Goal: Task Accomplishment & Management: Complete application form

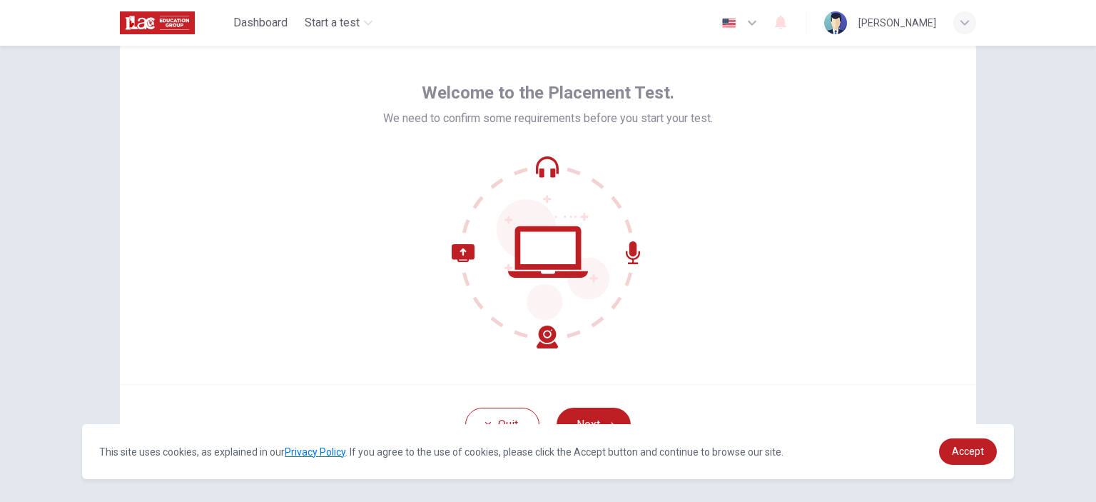
scroll to position [92, 0]
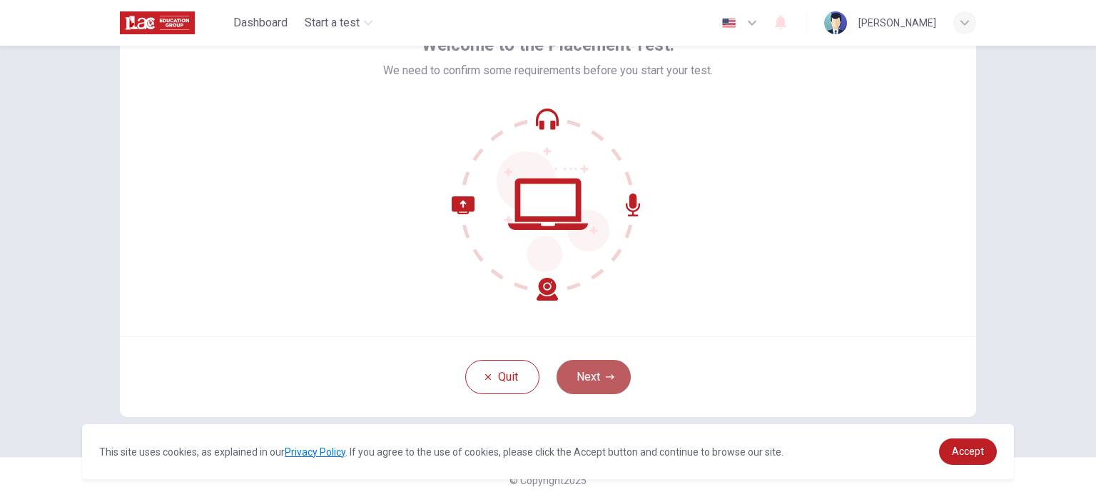
click at [592, 372] on button "Next" at bounding box center [594, 377] width 74 height 34
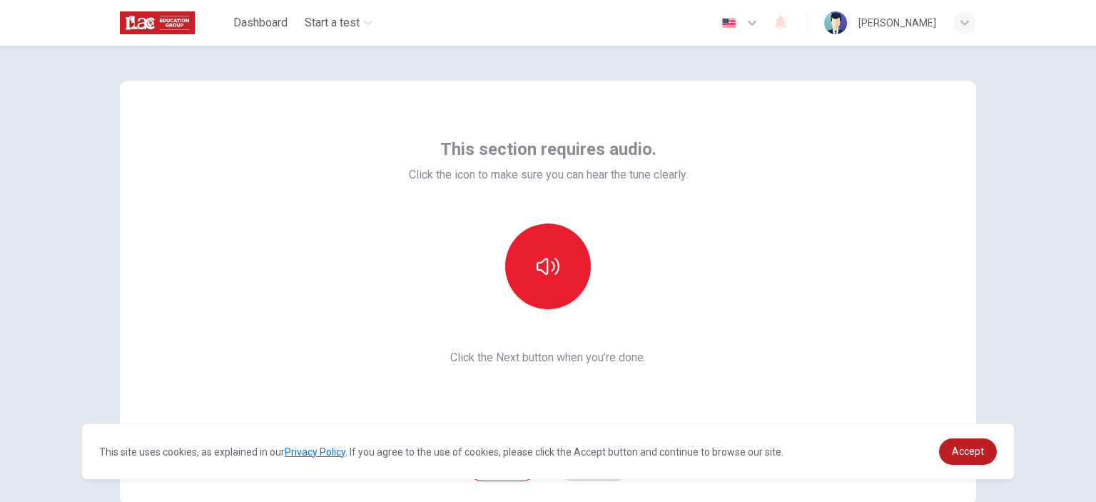
scroll to position [0, 0]
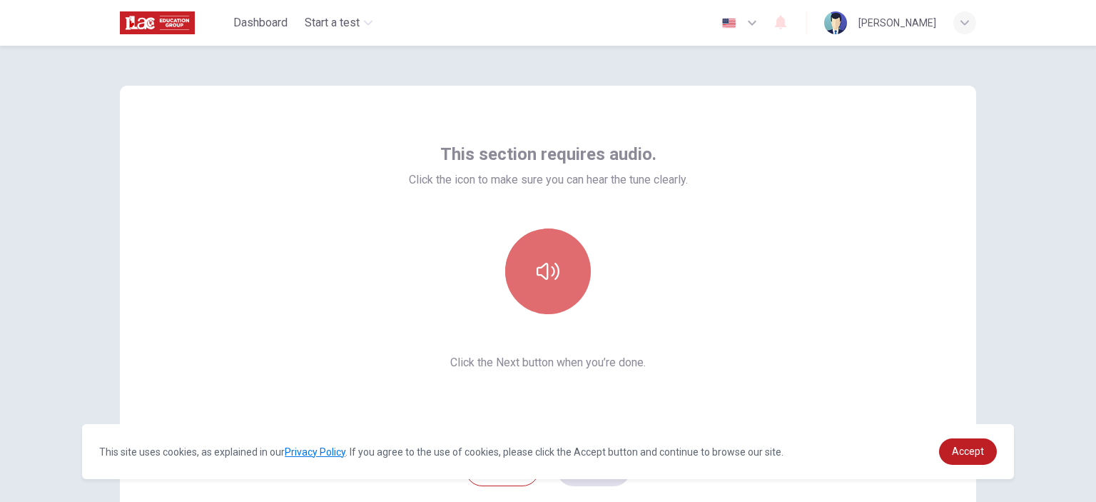
click at [557, 295] on button "button" at bounding box center [548, 271] width 86 height 86
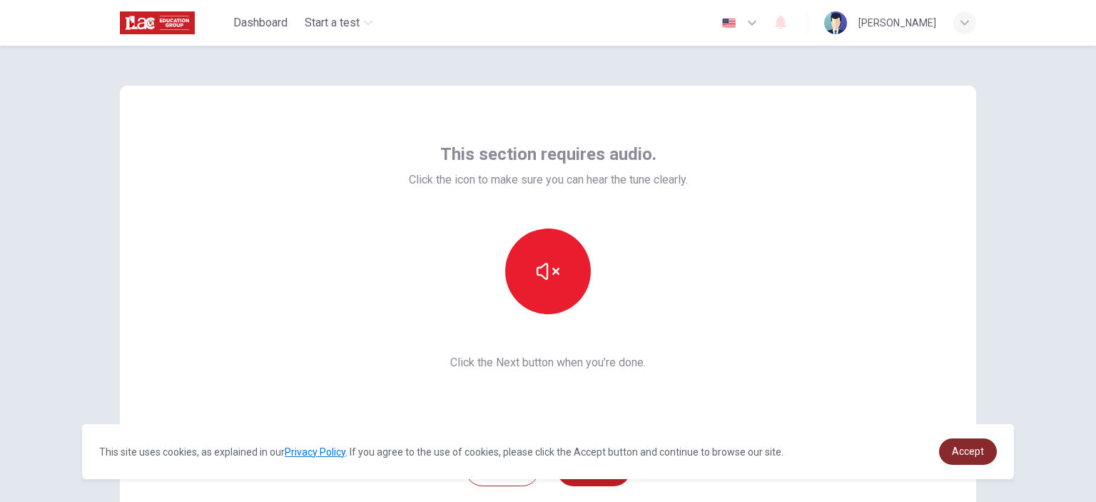
click at [962, 450] on span "Accept" at bounding box center [968, 450] width 32 height 11
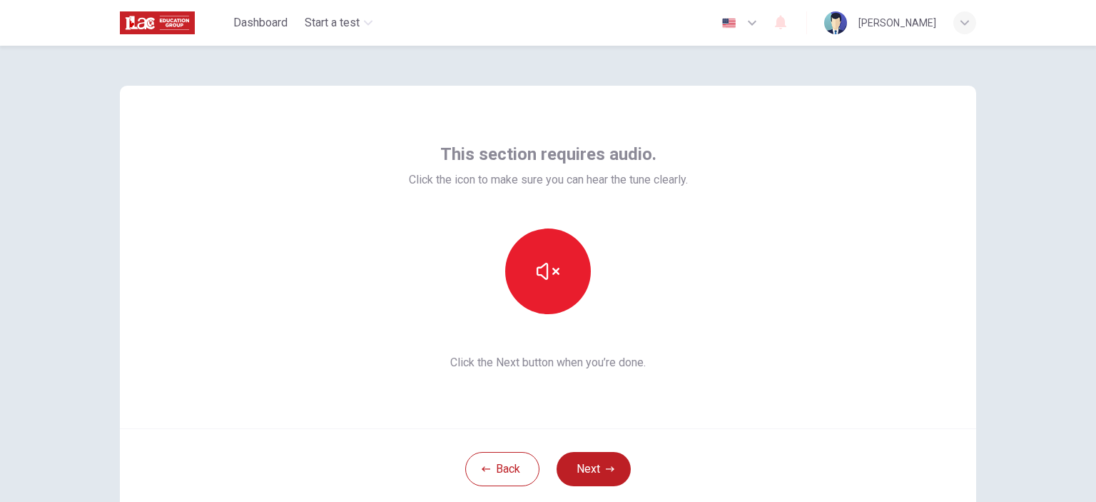
click at [759, 398] on div "This section requires audio. Click the icon to make sure you can hear the tune …" at bounding box center [548, 257] width 856 height 343
click at [608, 472] on icon "button" at bounding box center [610, 469] width 9 height 9
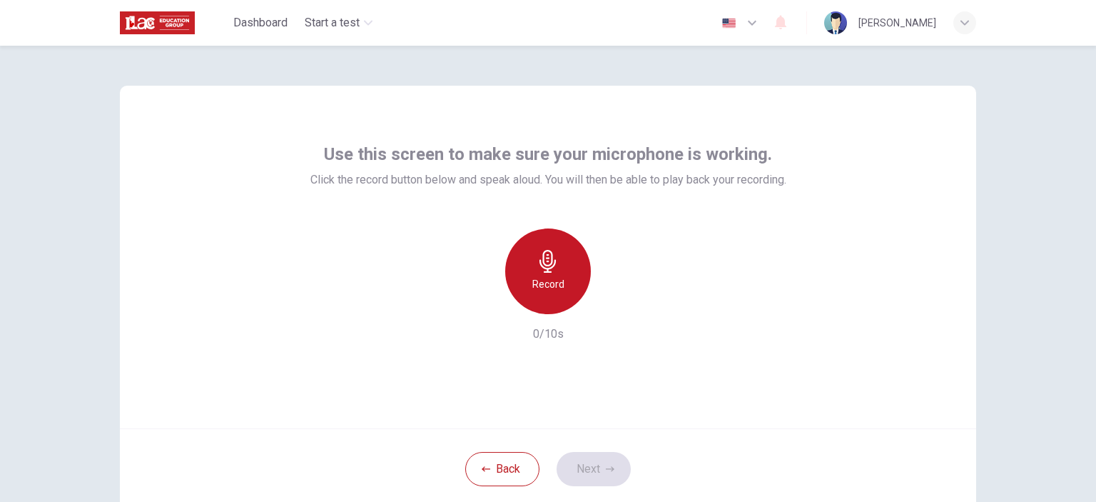
click at [561, 258] on div "Record" at bounding box center [548, 271] width 86 height 86
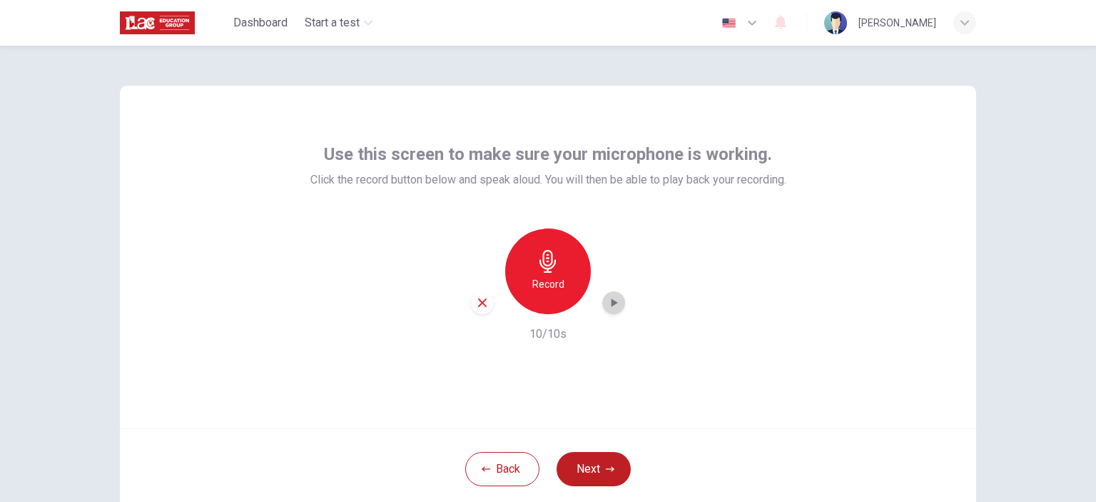
click at [611, 306] on icon "button" at bounding box center [614, 302] width 14 height 14
click at [602, 473] on button "Next" at bounding box center [594, 469] width 74 height 34
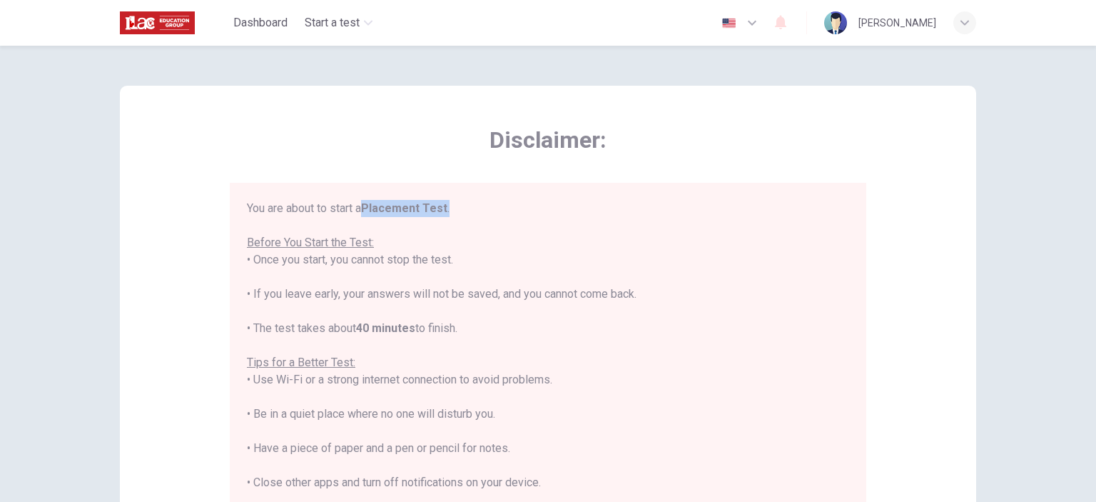
drag, startPoint x: 363, startPoint y: 203, endPoint x: 451, endPoint y: 211, distance: 88.1
click at [451, 211] on div "You are about to start a Placement Test . Before You Start the Test: • Once you…" at bounding box center [548, 397] width 602 height 394
copy div "Placement Test ."
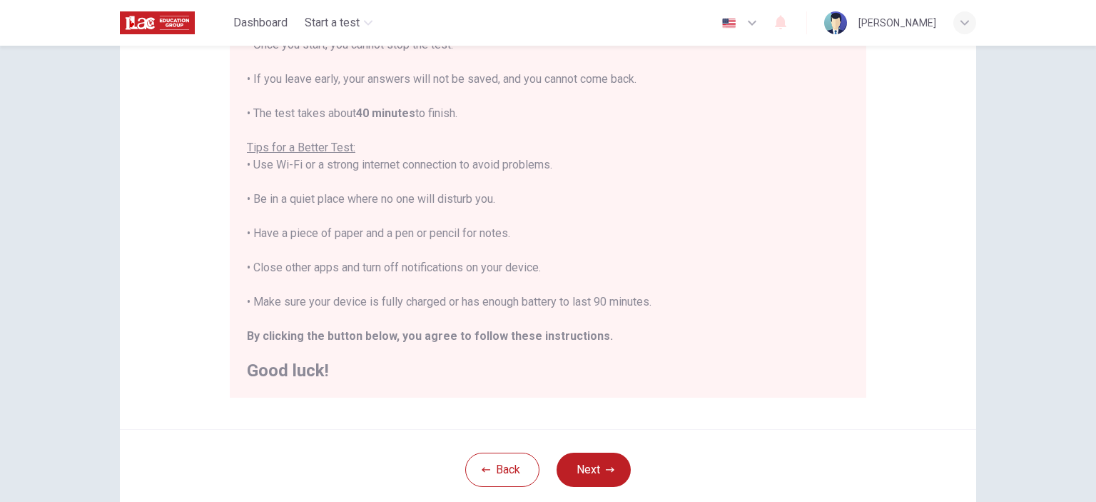
scroll to position [206, 0]
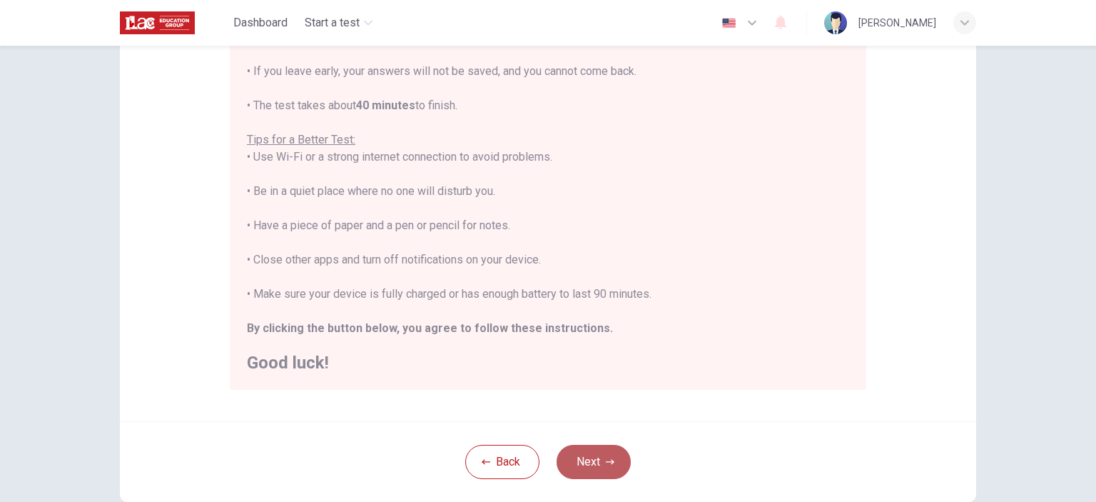
click at [612, 467] on button "Next" at bounding box center [594, 462] width 74 height 34
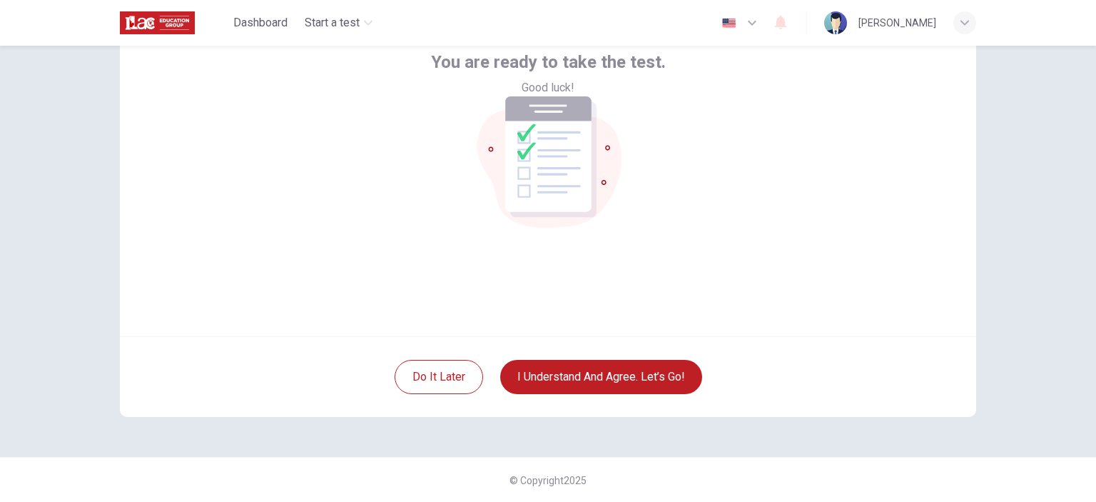
scroll to position [0, 0]
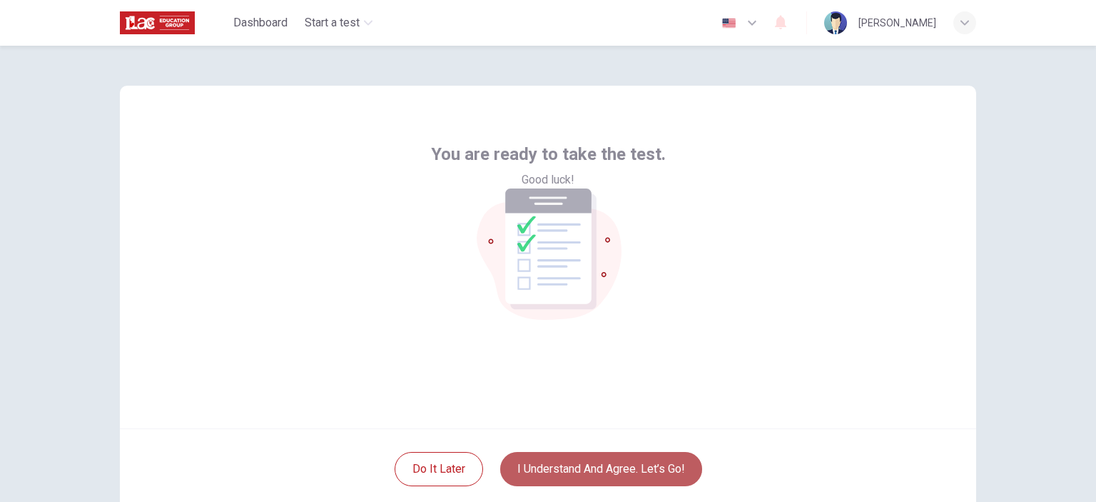
click at [674, 480] on button "I understand and agree. Let’s go!" at bounding box center [601, 469] width 202 height 34
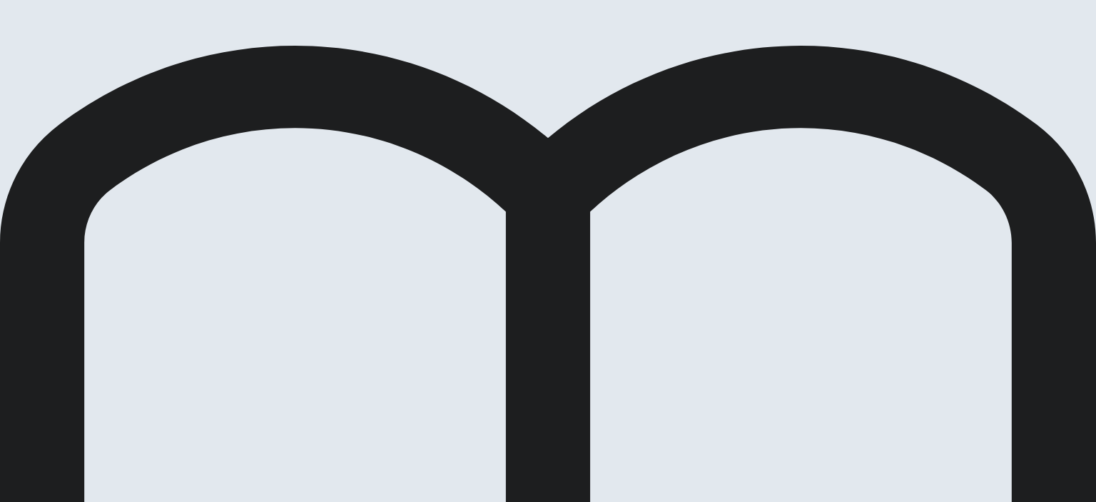
drag, startPoint x: 791, startPoint y: 31, endPoint x: 804, endPoint y: 88, distance: 57.8
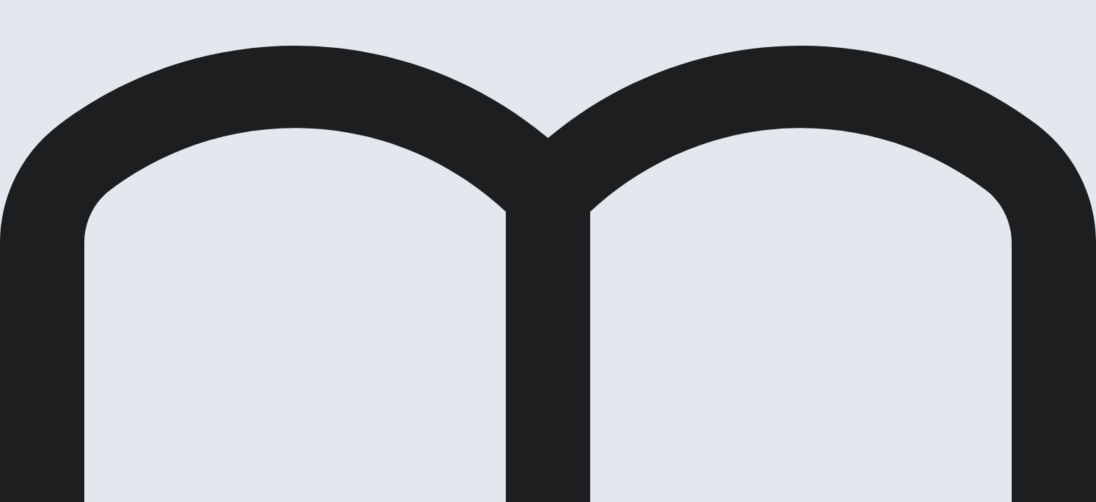
drag, startPoint x: 468, startPoint y: 226, endPoint x: 565, endPoint y: 305, distance: 125.7
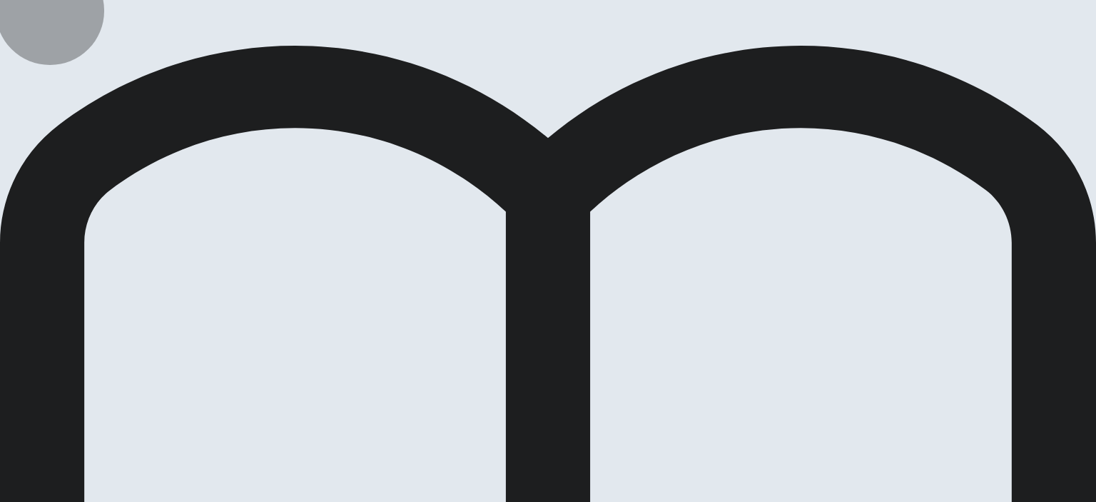
drag, startPoint x: 809, startPoint y: 21, endPoint x: 721, endPoint y: 142, distance: 150.2
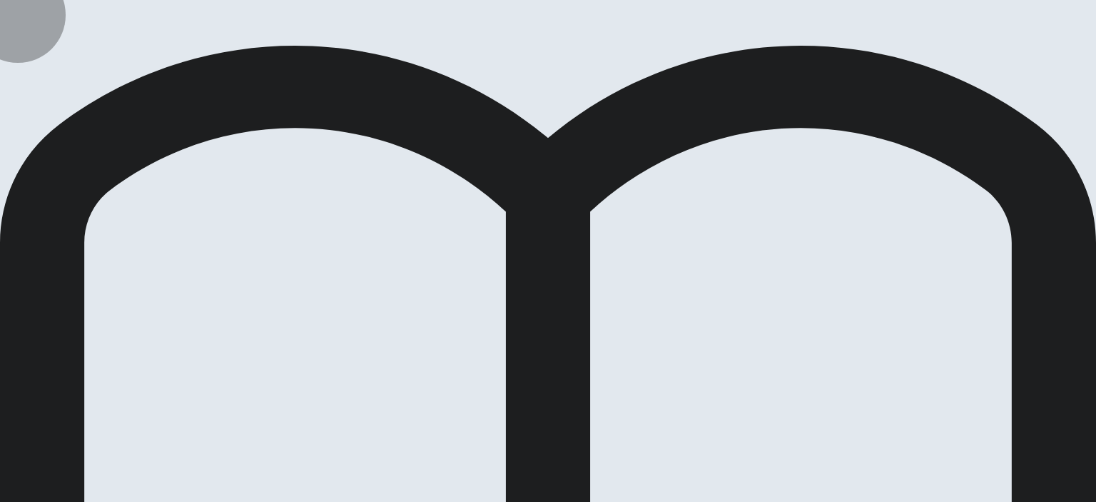
drag, startPoint x: 454, startPoint y: 365, endPoint x: 475, endPoint y: 358, distance: 21.9
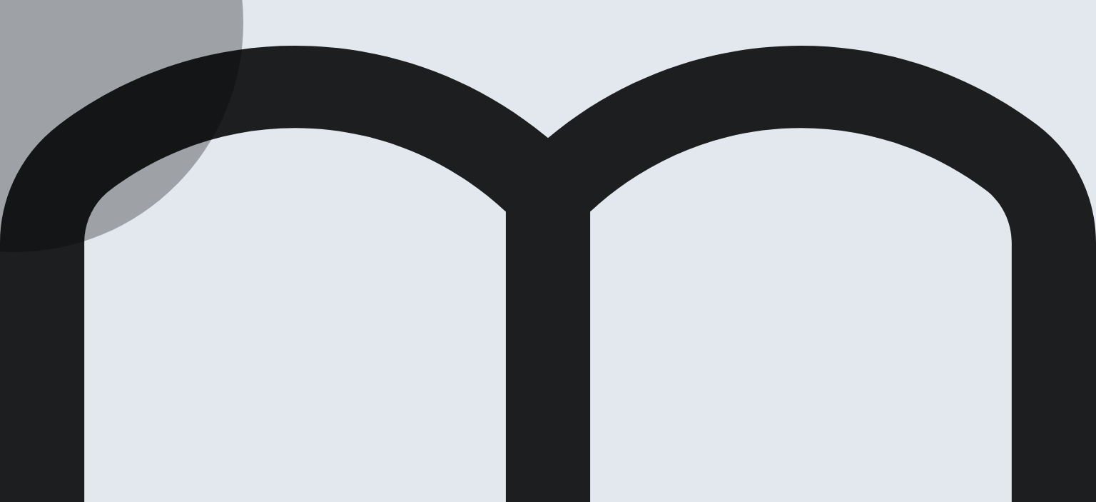
drag, startPoint x: 438, startPoint y: 330, endPoint x: 512, endPoint y: 317, distance: 75.3
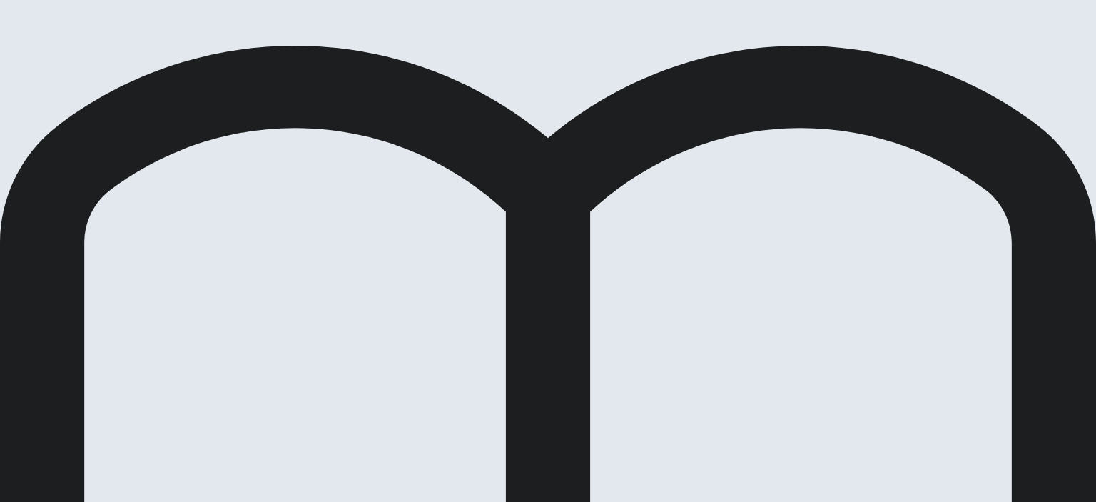
drag, startPoint x: 805, startPoint y: 22, endPoint x: 759, endPoint y: 67, distance: 64.1
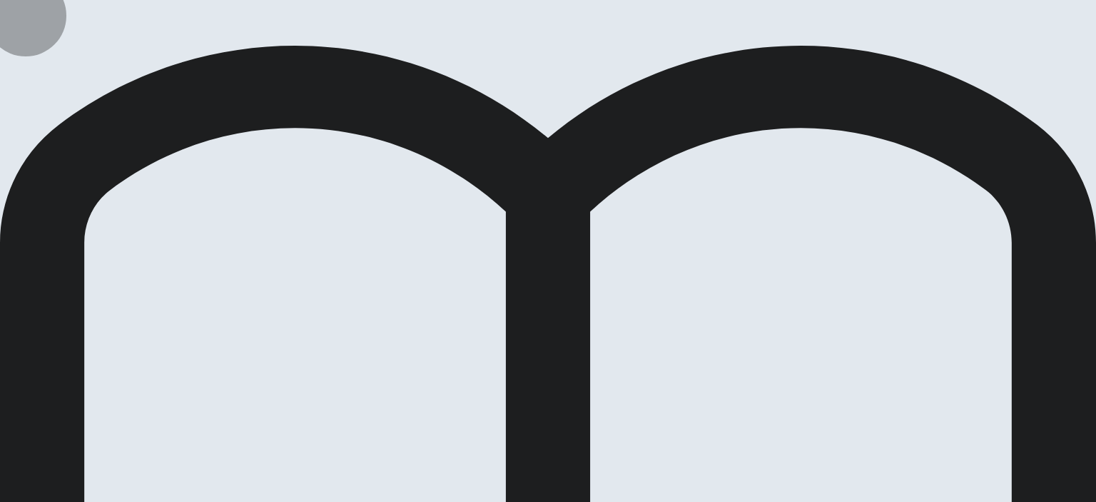
drag, startPoint x: 785, startPoint y: 26, endPoint x: 654, endPoint y: 169, distance: 194.5
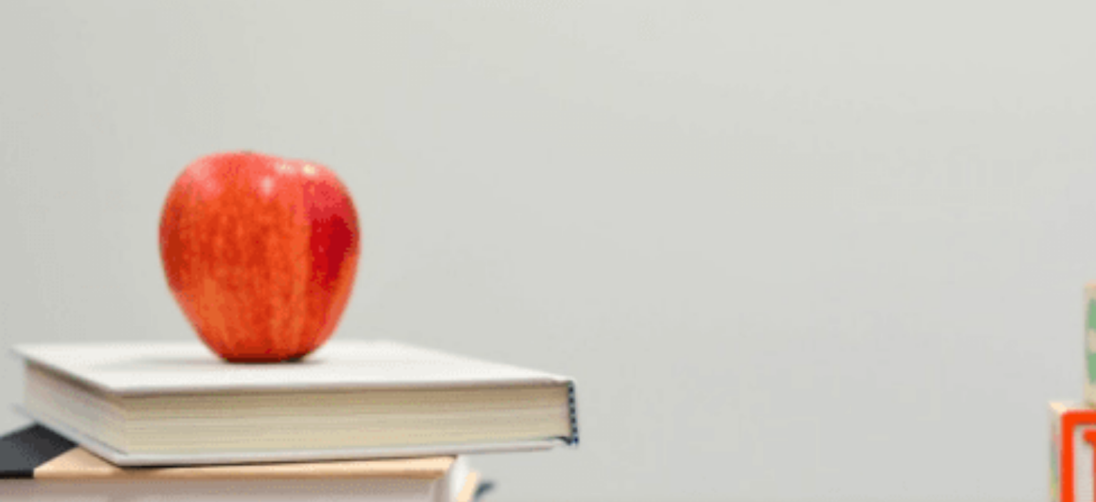
scroll to position [380, 0]
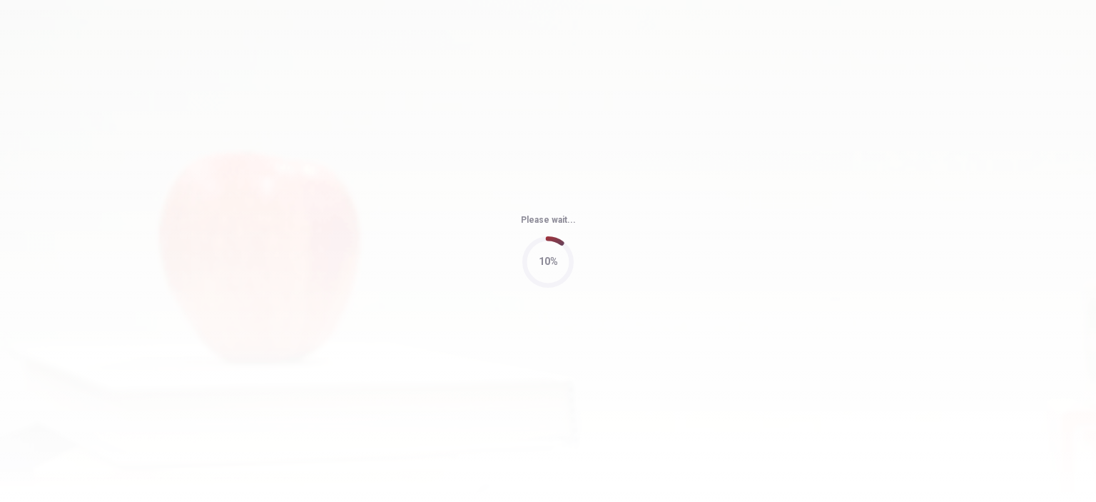
type input "79"
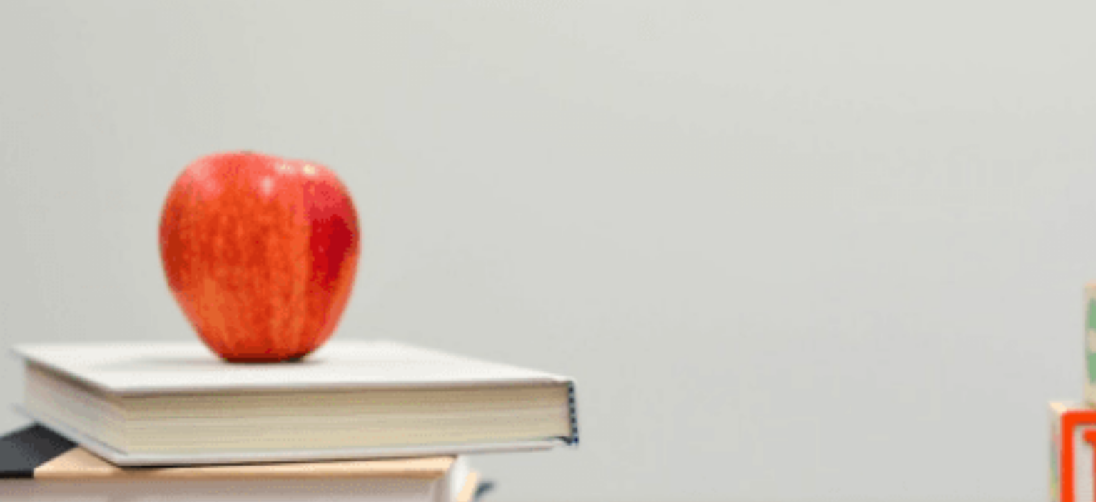
scroll to position [47, 0]
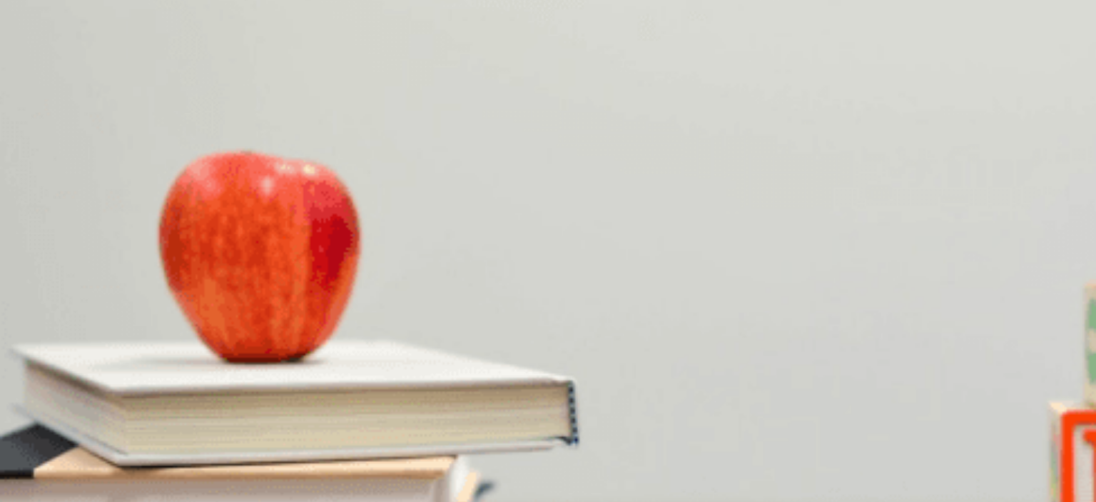
scroll to position [0, 0]
click at [385, 384] on div "You must click this to continue" at bounding box center [316, 375] width 151 height 17
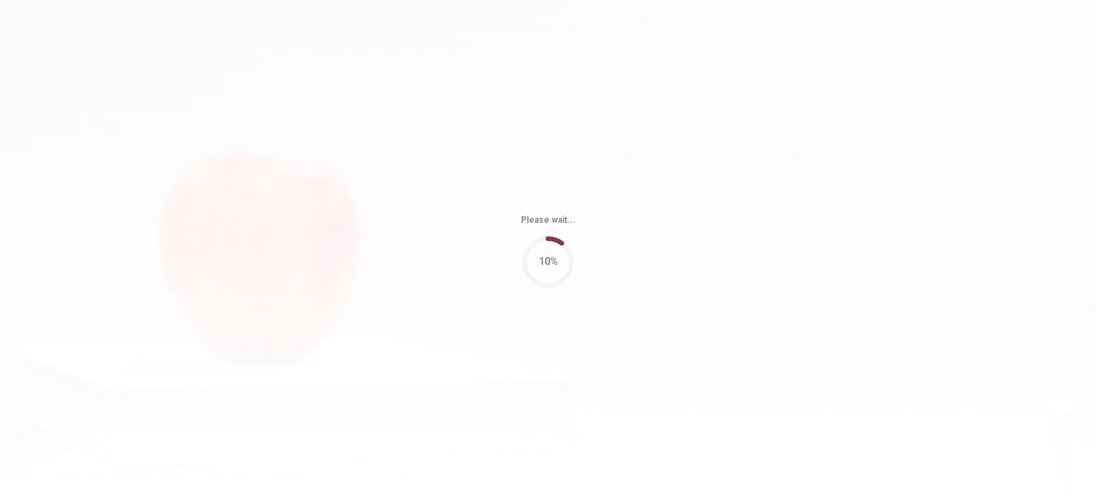
type input "71"
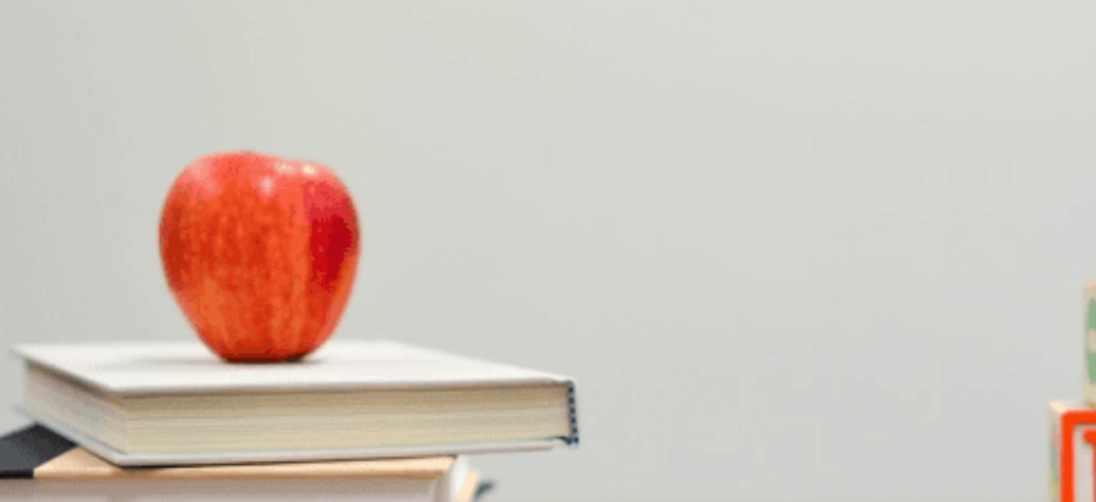
scroll to position [1094, 0]
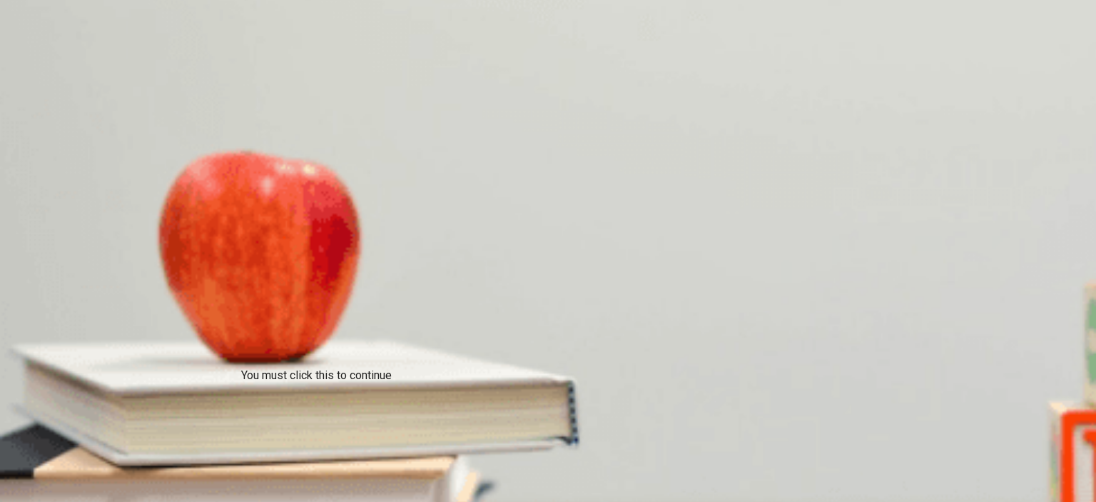
scroll to position [30, 0]
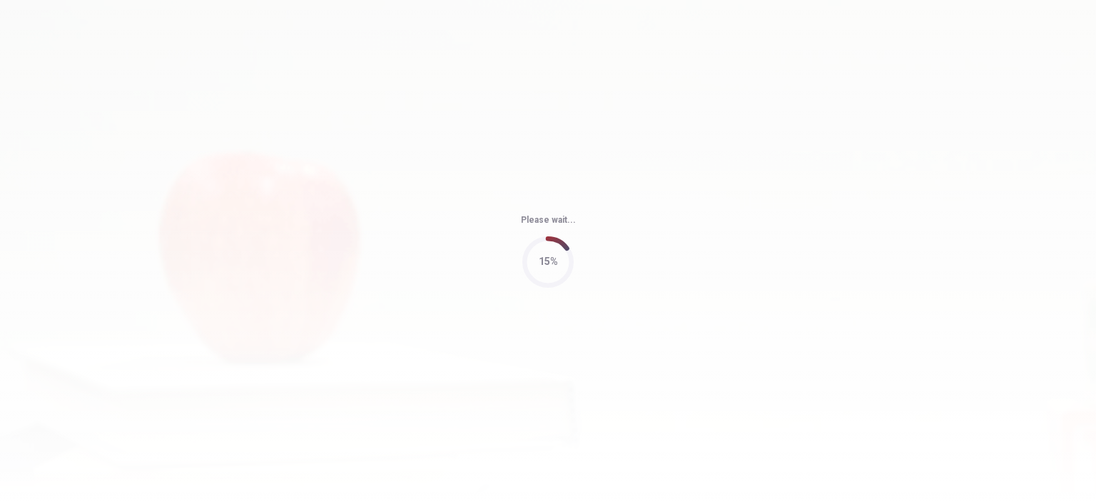
type input "71"
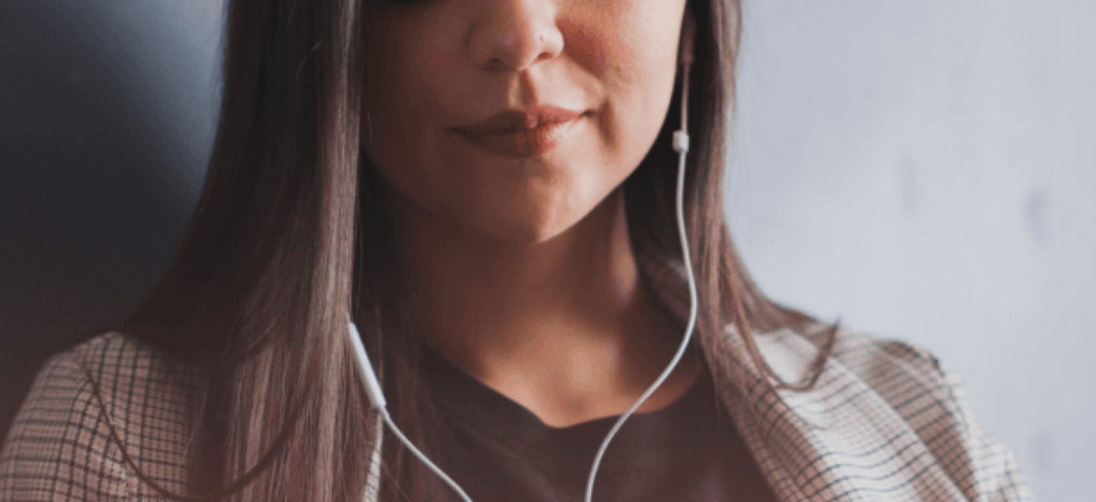
scroll to position [143, 0]
drag, startPoint x: 198, startPoint y: 205, endPoint x: 321, endPoint y: 207, distance: 123.5
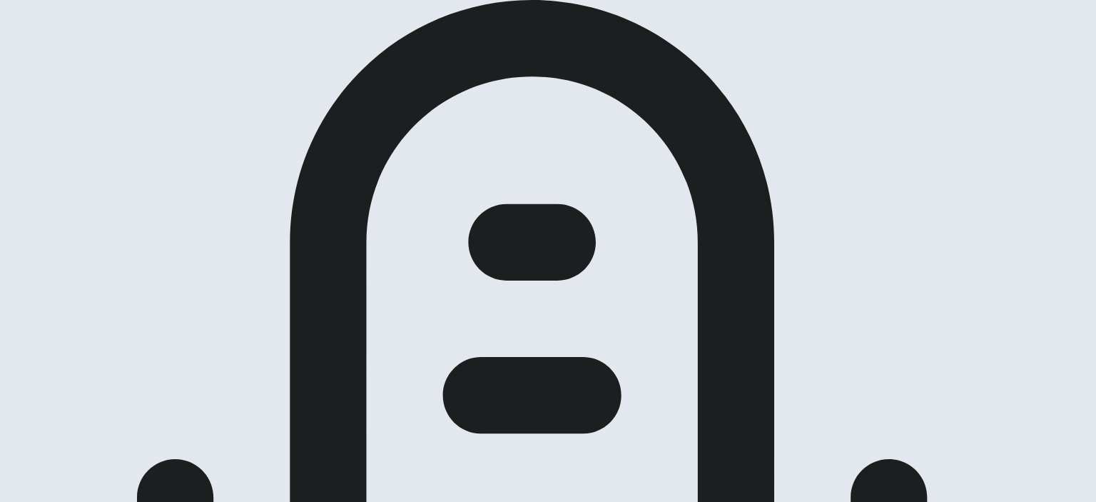
scroll to position [190, 0]
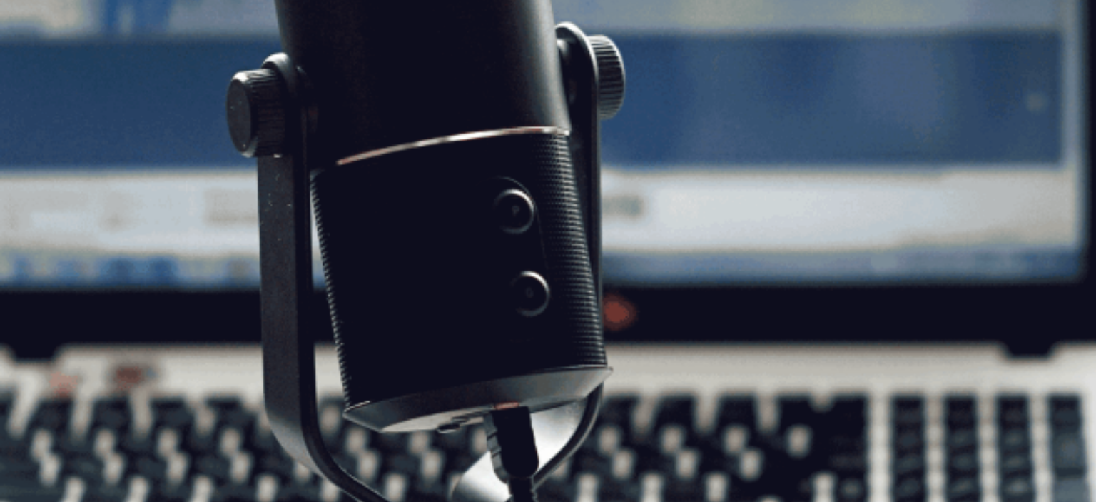
scroll to position [47, 0]
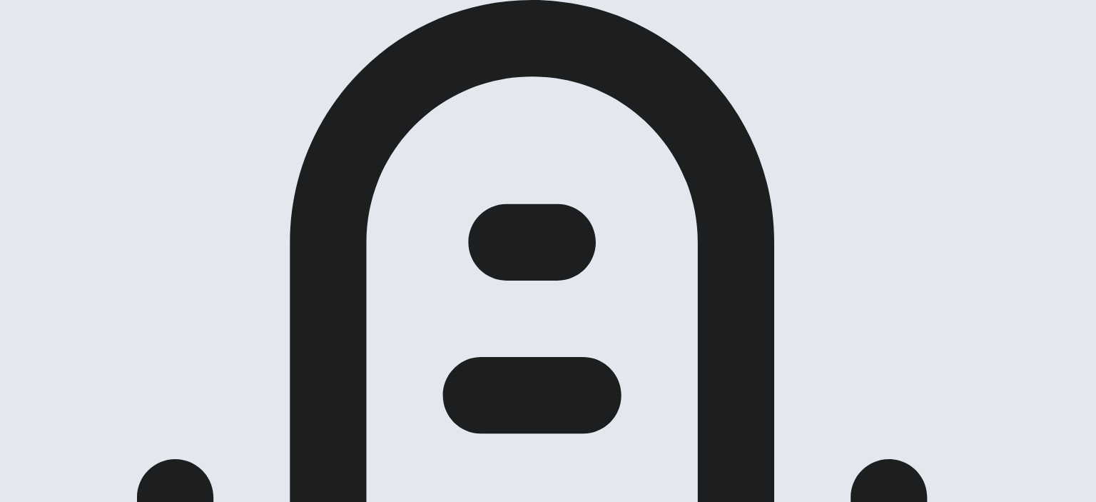
drag, startPoint x: 183, startPoint y: 305, endPoint x: 223, endPoint y: 307, distance: 39.3
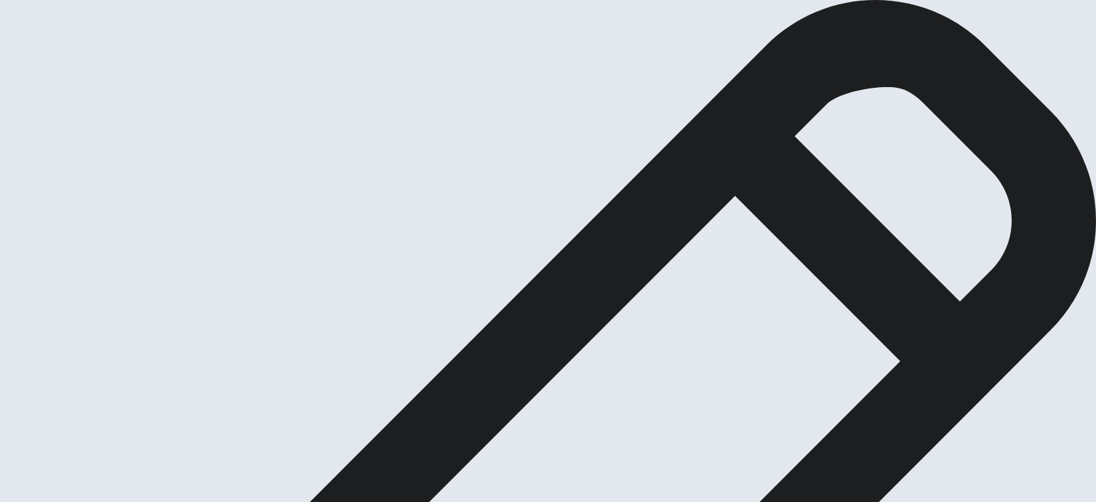
scroll to position [0, 0]
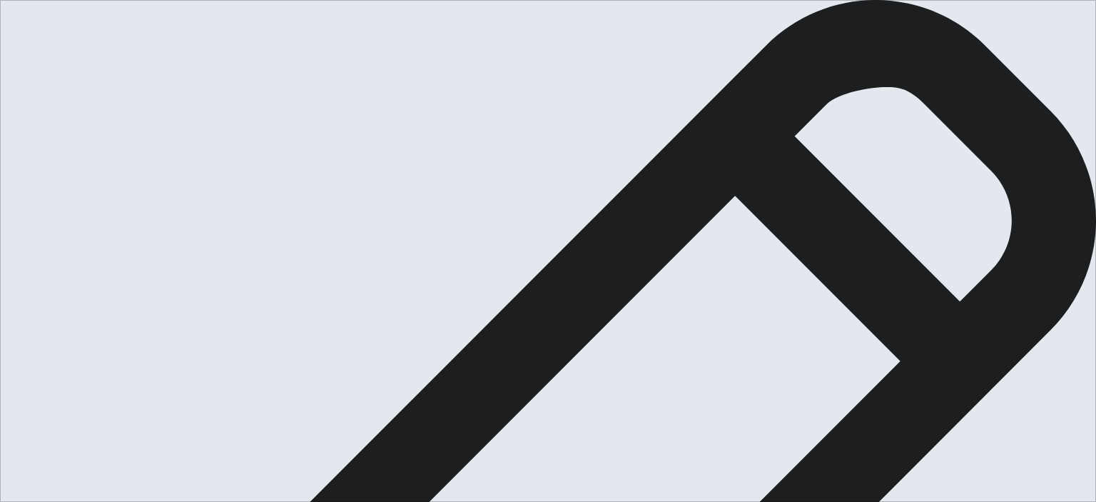
scroll to position [143, 0]
drag, startPoint x: 280, startPoint y: 367, endPoint x: 315, endPoint y: 365, distance: 35.7
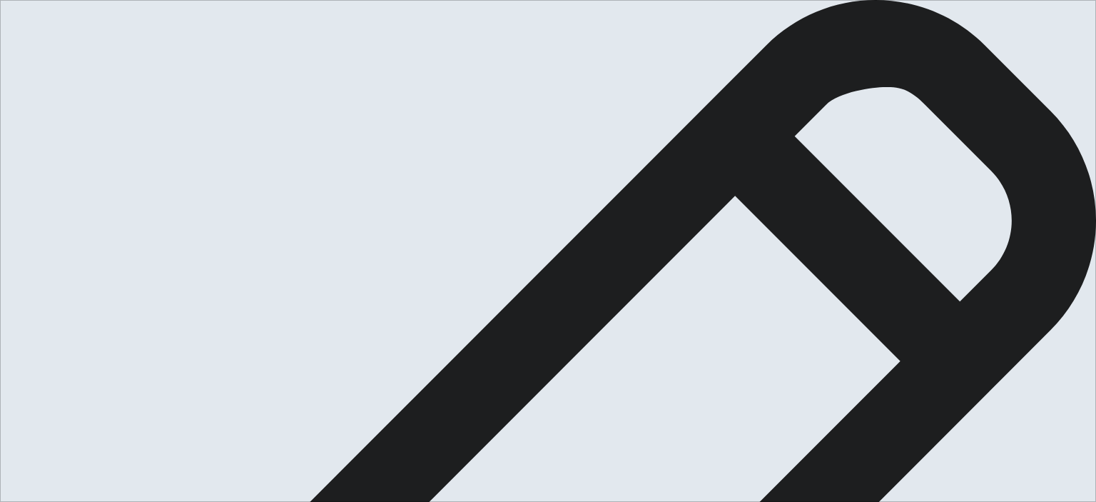
drag, startPoint x: 841, startPoint y: 145, endPoint x: 961, endPoint y: 139, distance: 120.7
drag, startPoint x: 577, startPoint y: 162, endPoint x: 678, endPoint y: 156, distance: 100.8
drag, startPoint x: 662, startPoint y: 163, endPoint x: 672, endPoint y: 168, distance: 10.5
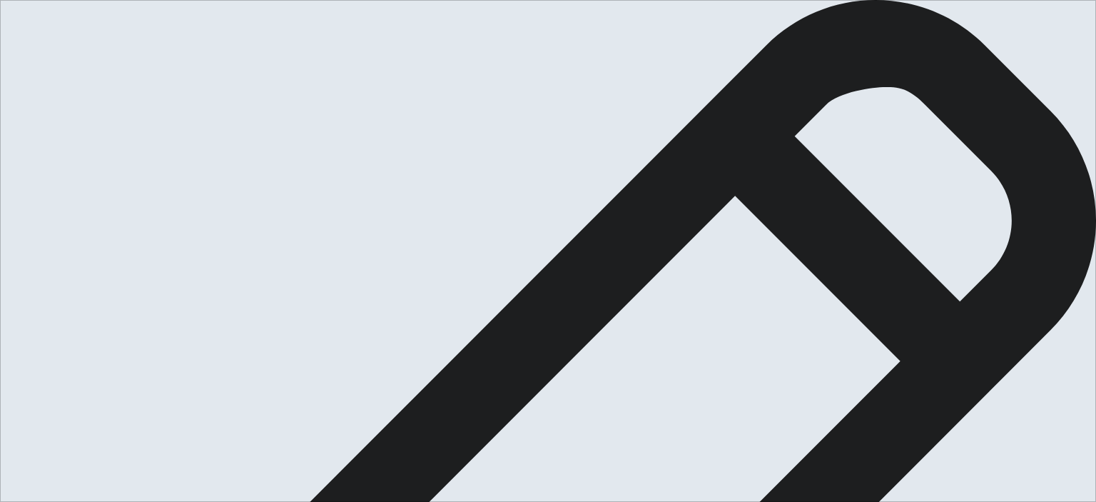
drag, startPoint x: 789, startPoint y: 143, endPoint x: 834, endPoint y: 145, distance: 45.7
drag, startPoint x: 632, startPoint y: 167, endPoint x: 689, endPoint y: 170, distance: 56.5
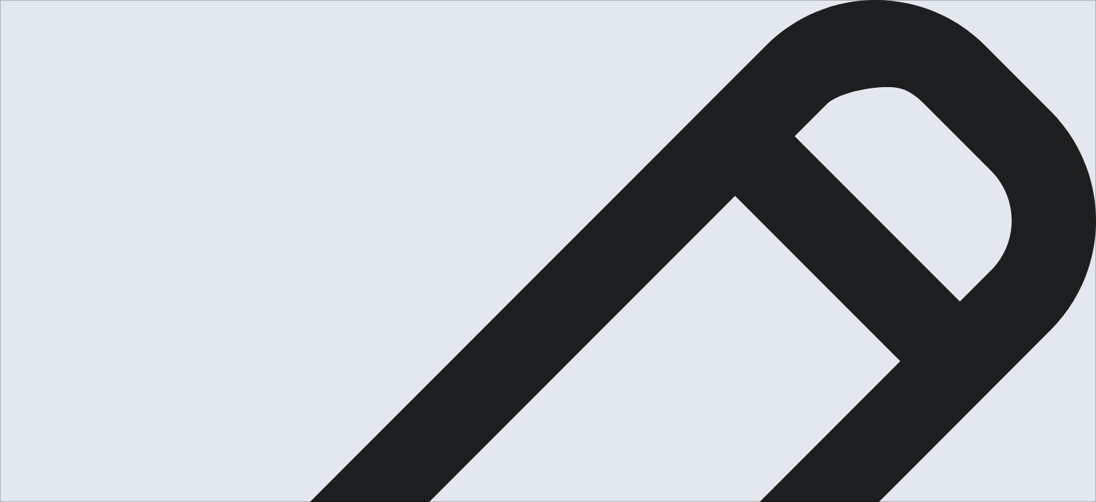
drag, startPoint x: 916, startPoint y: 144, endPoint x: 924, endPoint y: 148, distance: 8.3
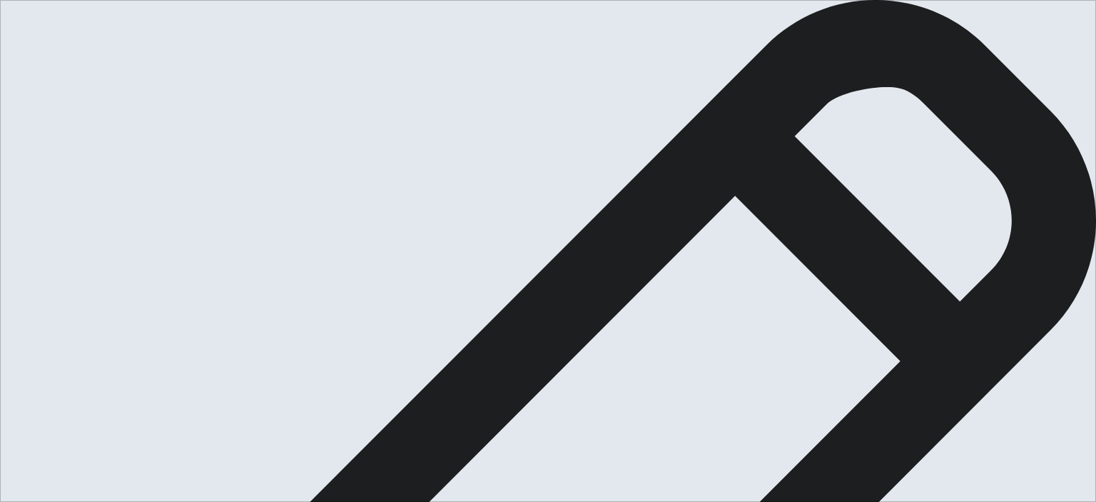
drag, startPoint x: 749, startPoint y: 191, endPoint x: 749, endPoint y: 184, distance: 7.2
drag, startPoint x: 751, startPoint y: 174, endPoint x: 807, endPoint y: 180, distance: 56.7
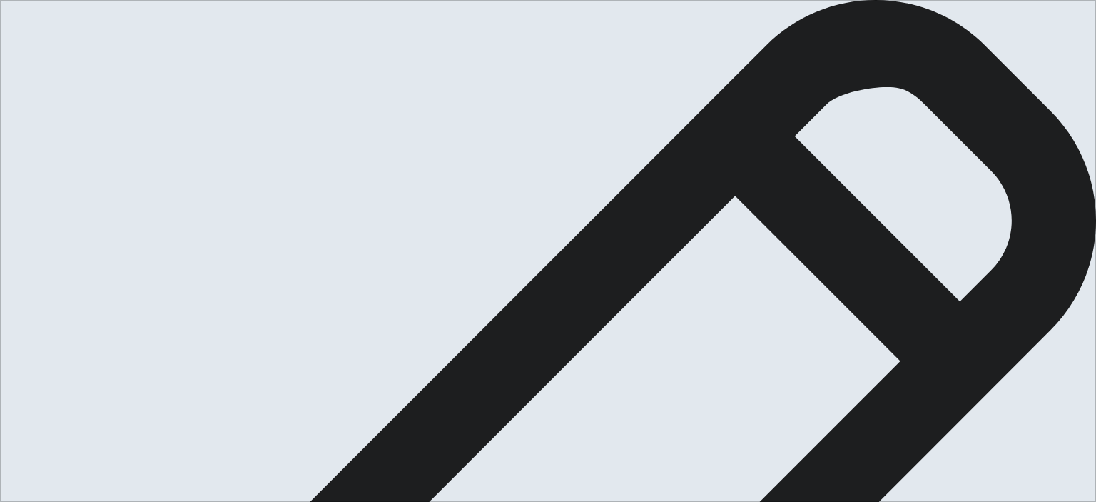
drag, startPoint x: 751, startPoint y: 178, endPoint x: 806, endPoint y: 185, distance: 56.0
drag, startPoint x: 751, startPoint y: 178, endPoint x: 809, endPoint y: 185, distance: 59.0
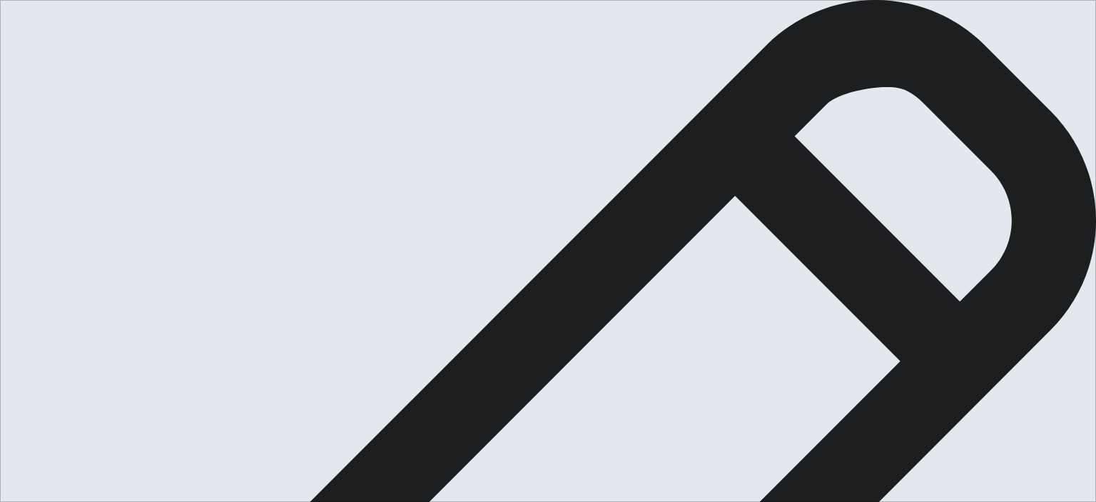
drag, startPoint x: 615, startPoint y: 190, endPoint x: 642, endPoint y: 191, distance: 27.1
drag, startPoint x: 742, startPoint y: 151, endPoint x: 786, endPoint y: 151, distance: 44.3
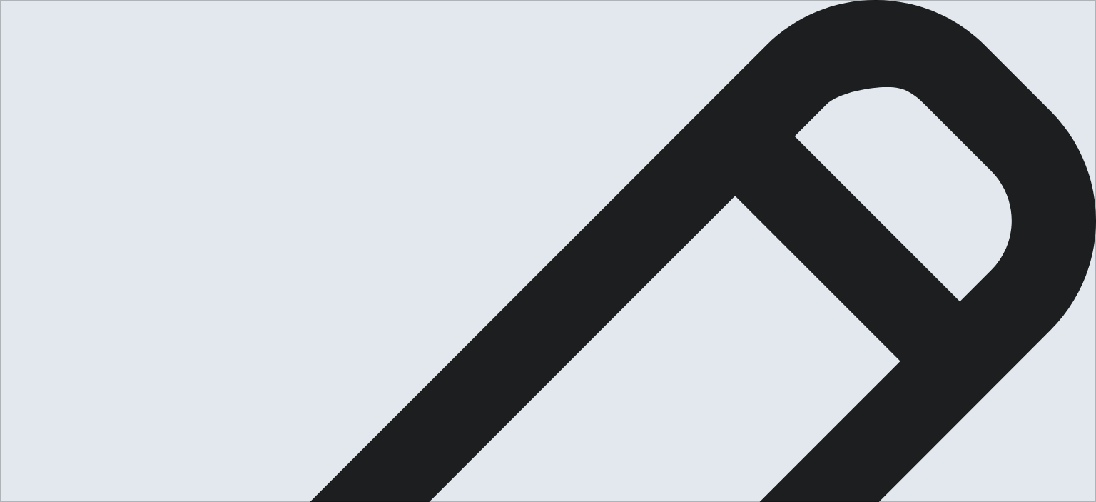
drag, startPoint x: 674, startPoint y: 158, endPoint x: 871, endPoint y: 173, distance: 197.5
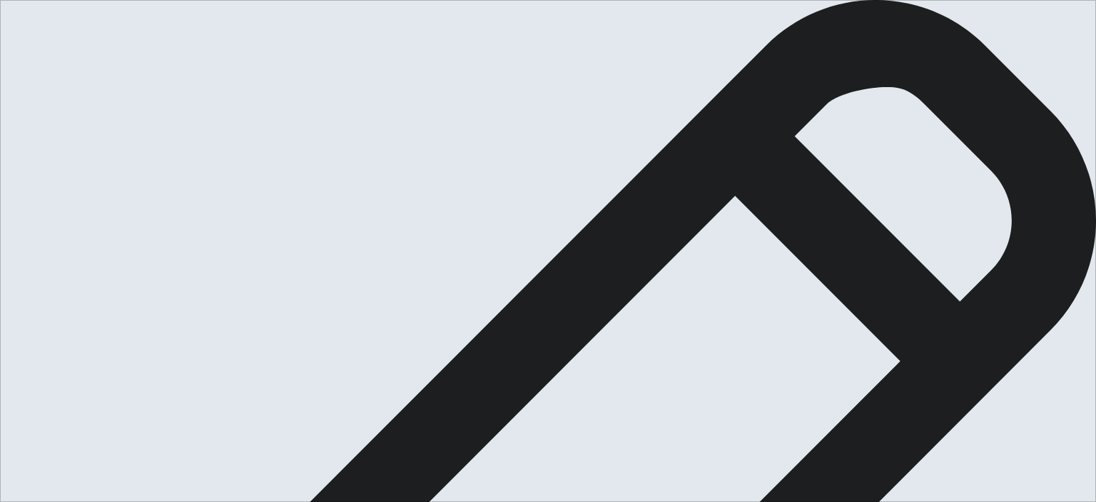
drag, startPoint x: 640, startPoint y: 175, endPoint x: 654, endPoint y: 180, distance: 15.1
drag, startPoint x: 859, startPoint y: 160, endPoint x: 869, endPoint y: 161, distance: 10.1
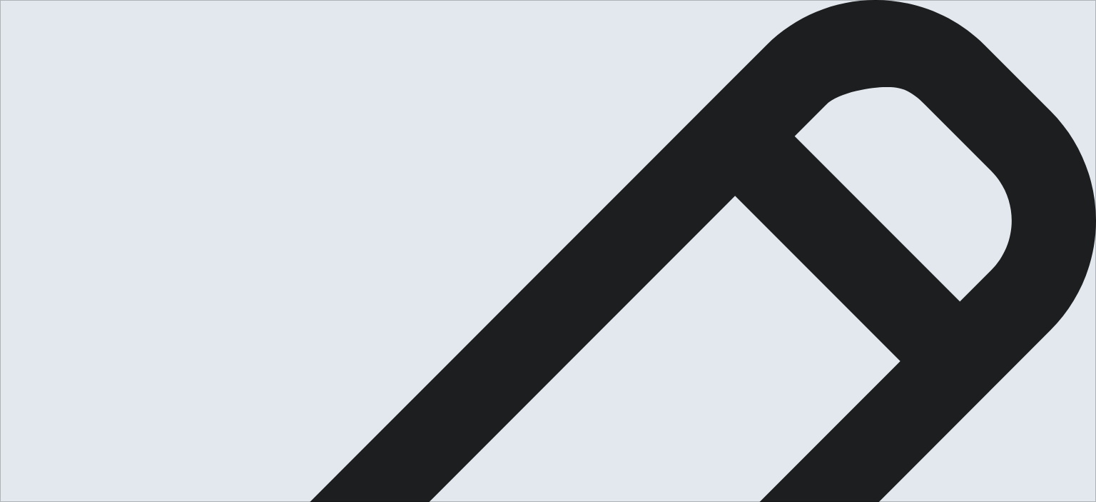
drag, startPoint x: 880, startPoint y: 176, endPoint x: 891, endPoint y: 176, distance: 10.7
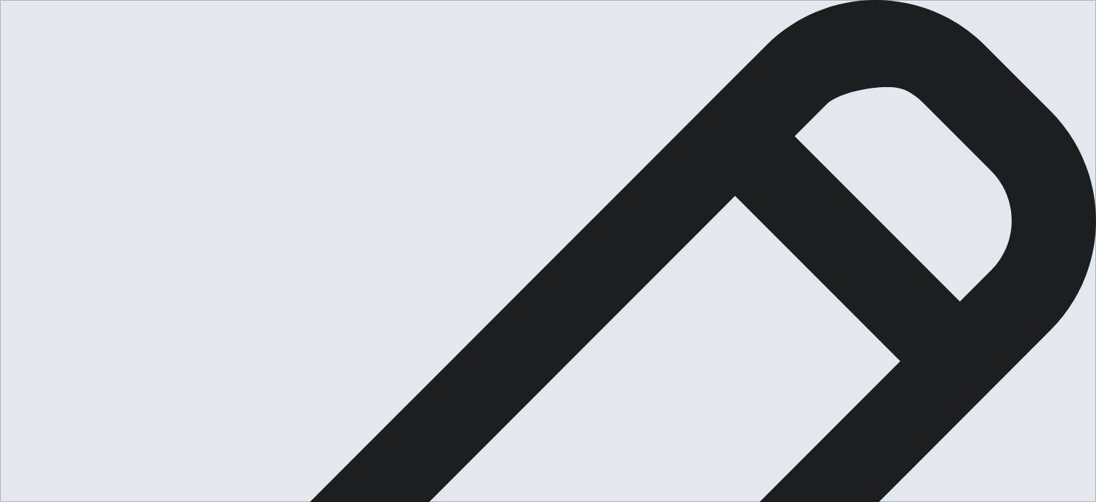
type textarea "I make a decision and action after asking people about their opinions. Base on …"
